Goal: Information Seeking & Learning: Learn about a topic

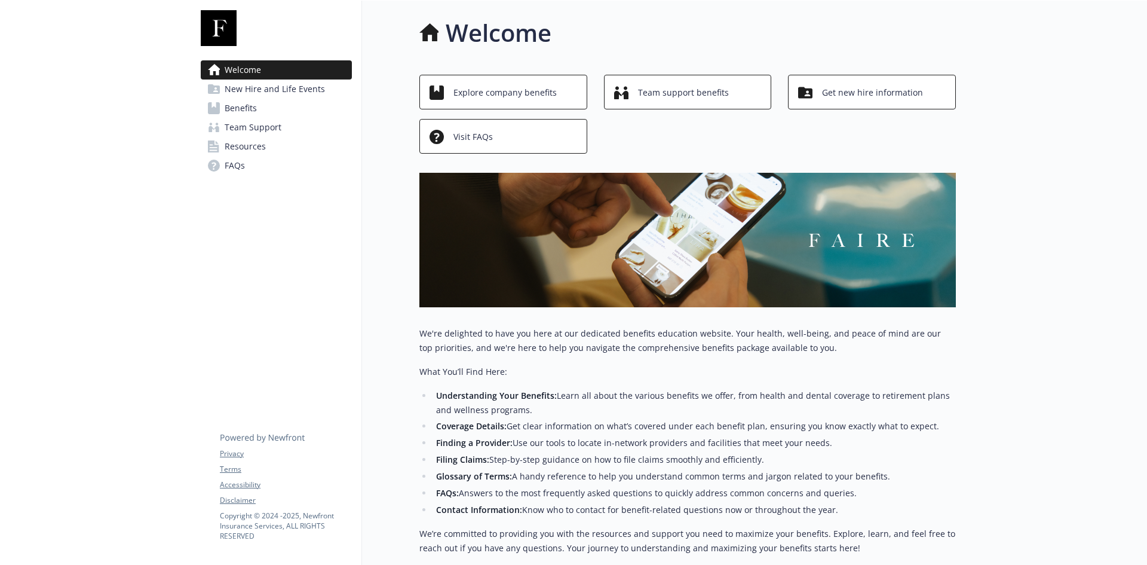
click at [244, 91] on span "New Hire and Life Events" at bounding box center [275, 88] width 100 height 19
